Goal: Check status: Check status

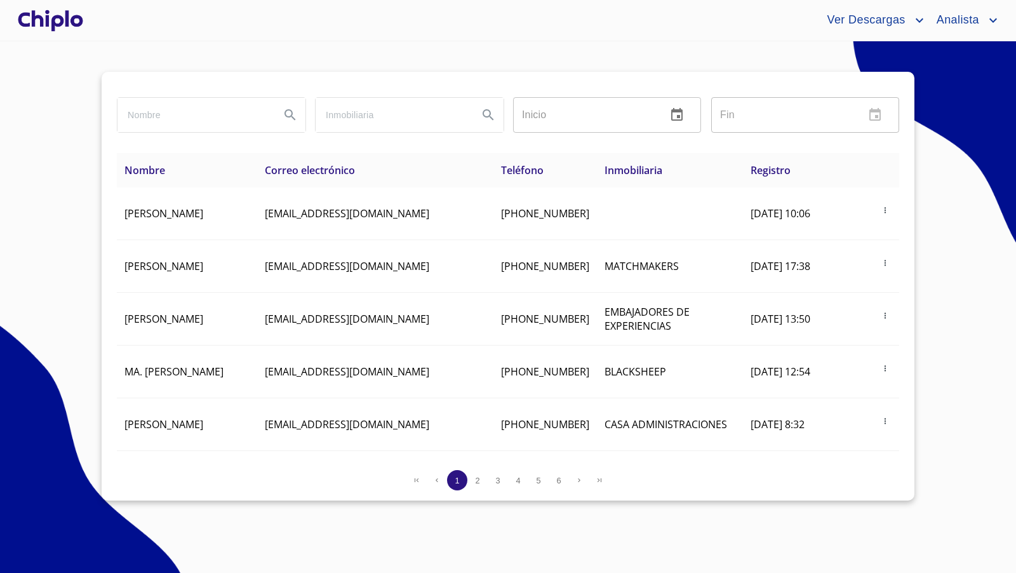
click at [74, 25] on div at bounding box center [50, 20] width 71 height 41
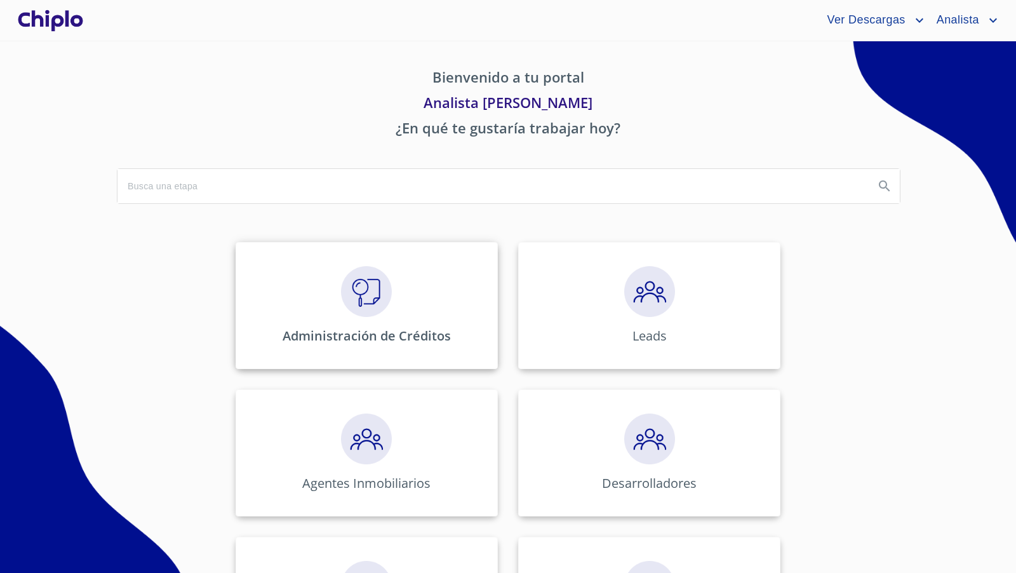
click at [368, 292] on img at bounding box center [366, 291] width 51 height 51
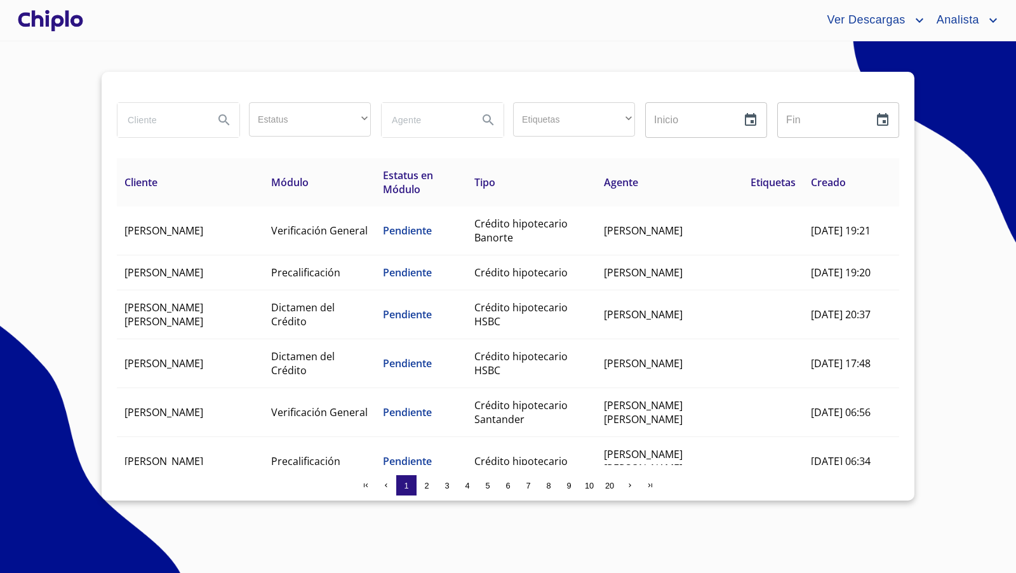
click at [182, 125] on input "search" at bounding box center [161, 120] width 86 height 34
type input "[PERSON_NAME]"
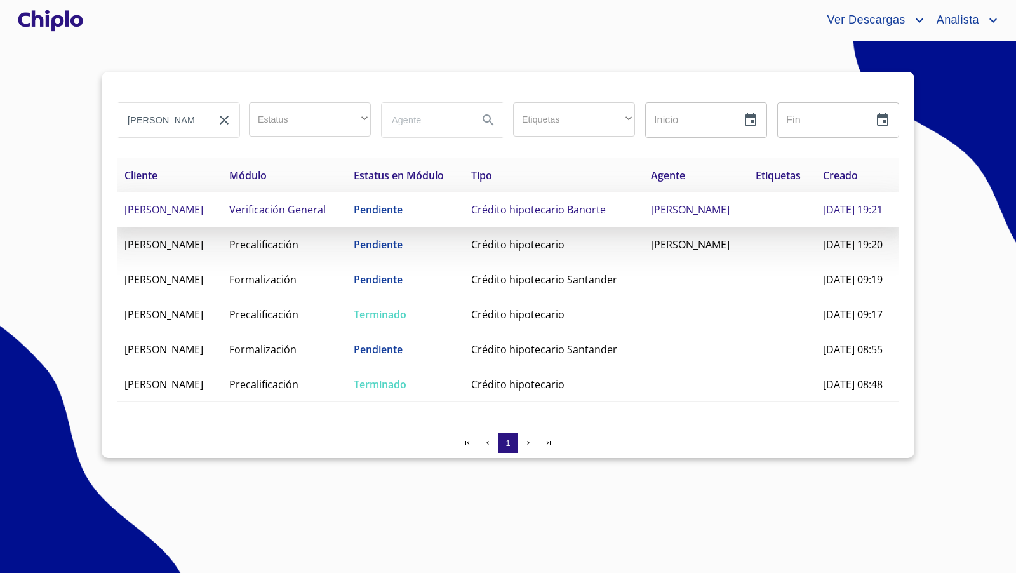
click at [222, 227] on td "[PERSON_NAME]" at bounding box center [169, 209] width 105 height 35
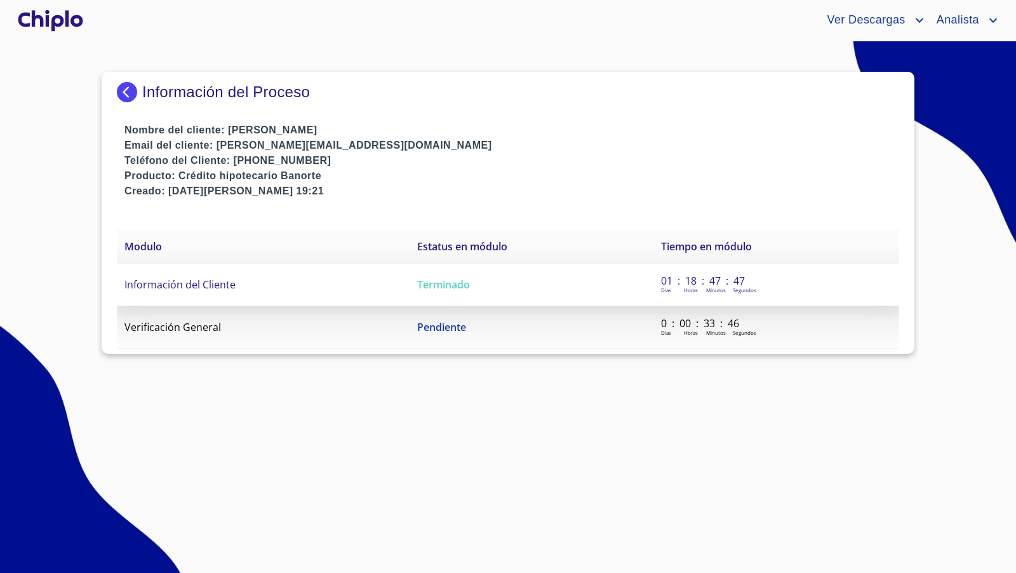
click at [222, 288] on span "Información del Cliente" at bounding box center [180, 285] width 111 height 14
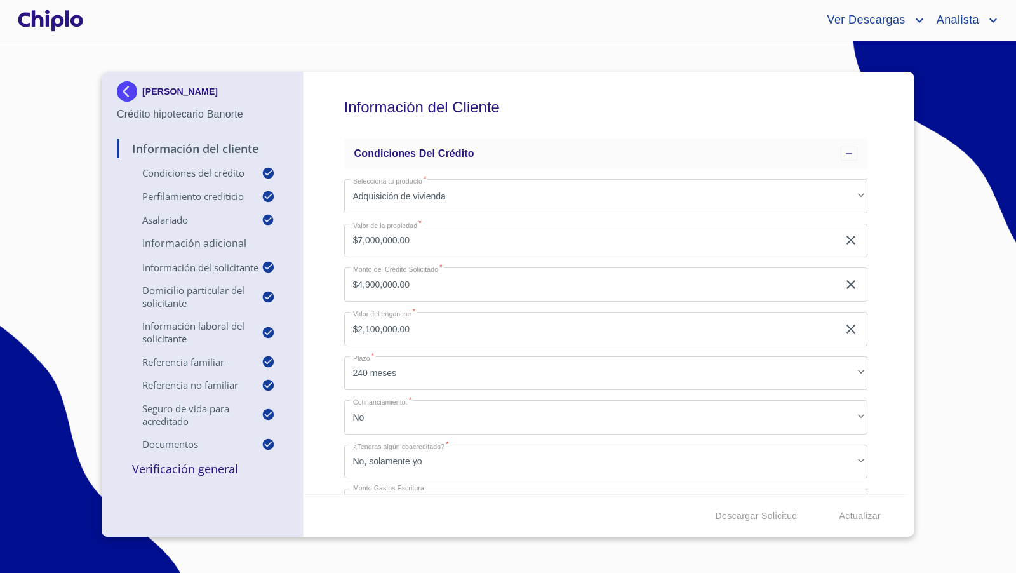
click at [267, 39] on div "Ver Descargas Analista" at bounding box center [508, 20] width 1016 height 41
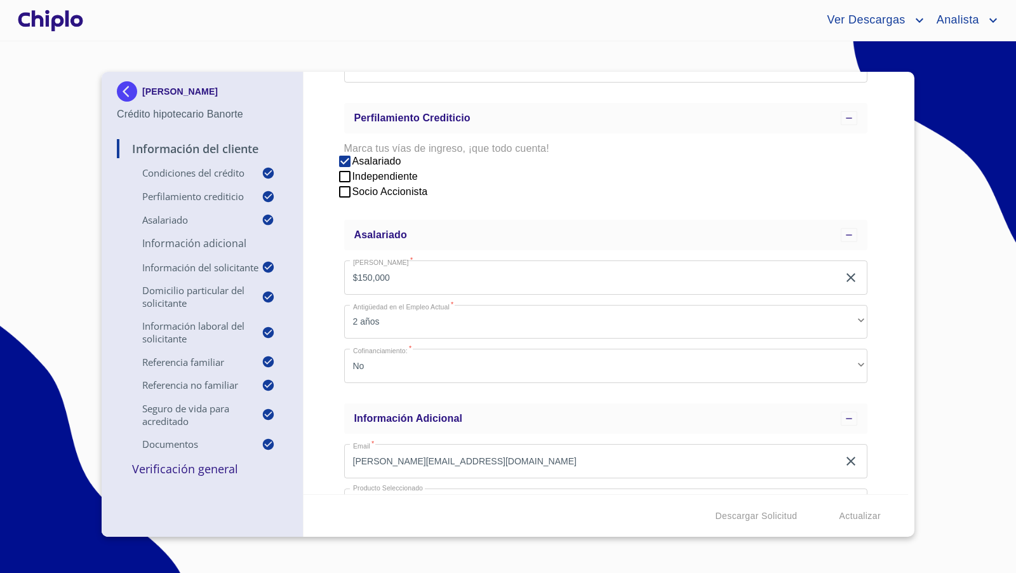
scroll to position [442, 0]
click at [892, 360] on div "Información del Cliente Condiciones del Crédito Selecciona tu producto   * Adqu…" at bounding box center [606, 283] width 605 height 422
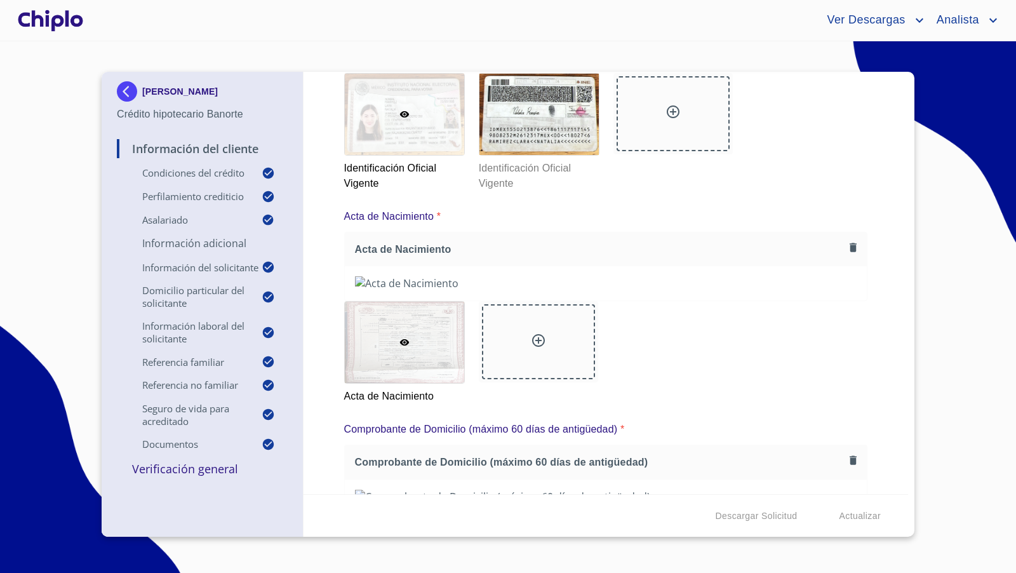
scroll to position [5242, 0]
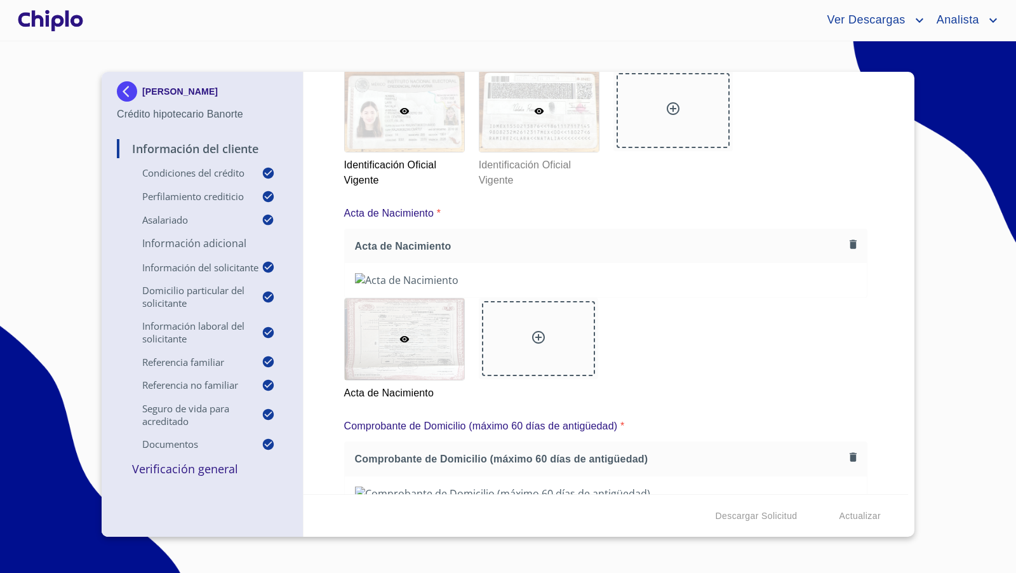
click at [554, 152] on div at bounding box center [539, 111] width 119 height 81
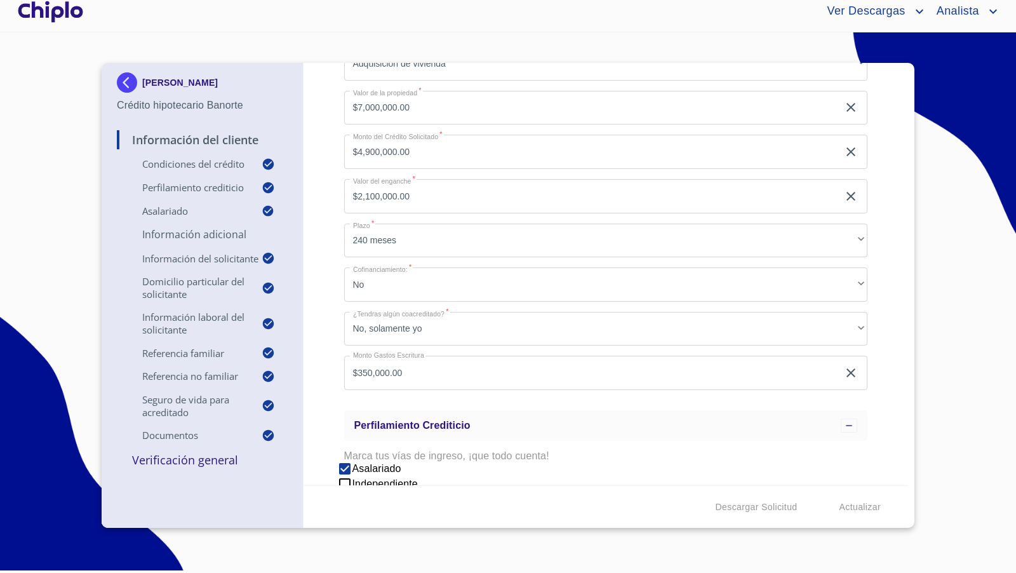
scroll to position [0, 0]
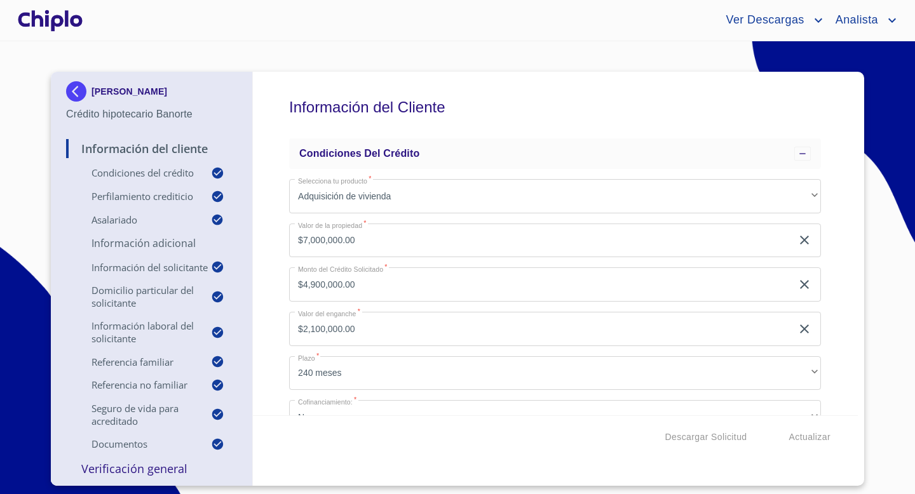
click at [178, 473] on p "Verificación General" at bounding box center [151, 468] width 171 height 15
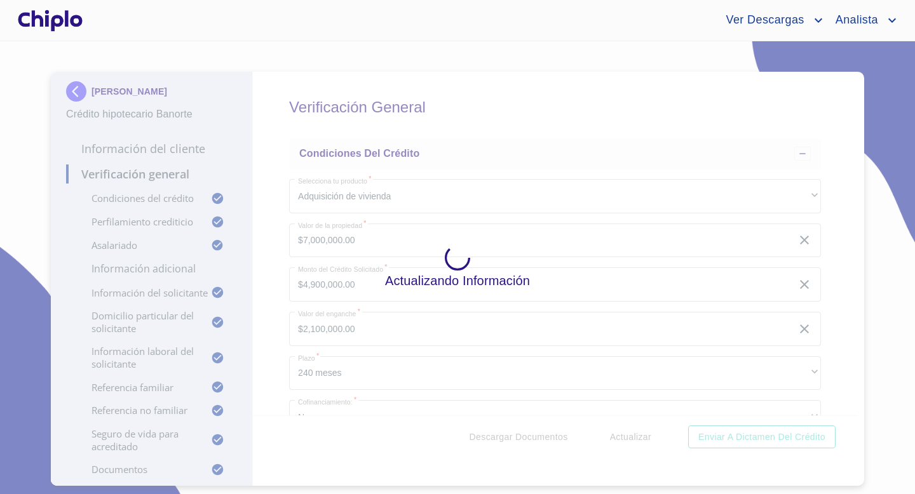
click at [158, 472] on div "Actualizando Información" at bounding box center [457, 267] width 915 height 453
